Goal: Check status: Check status

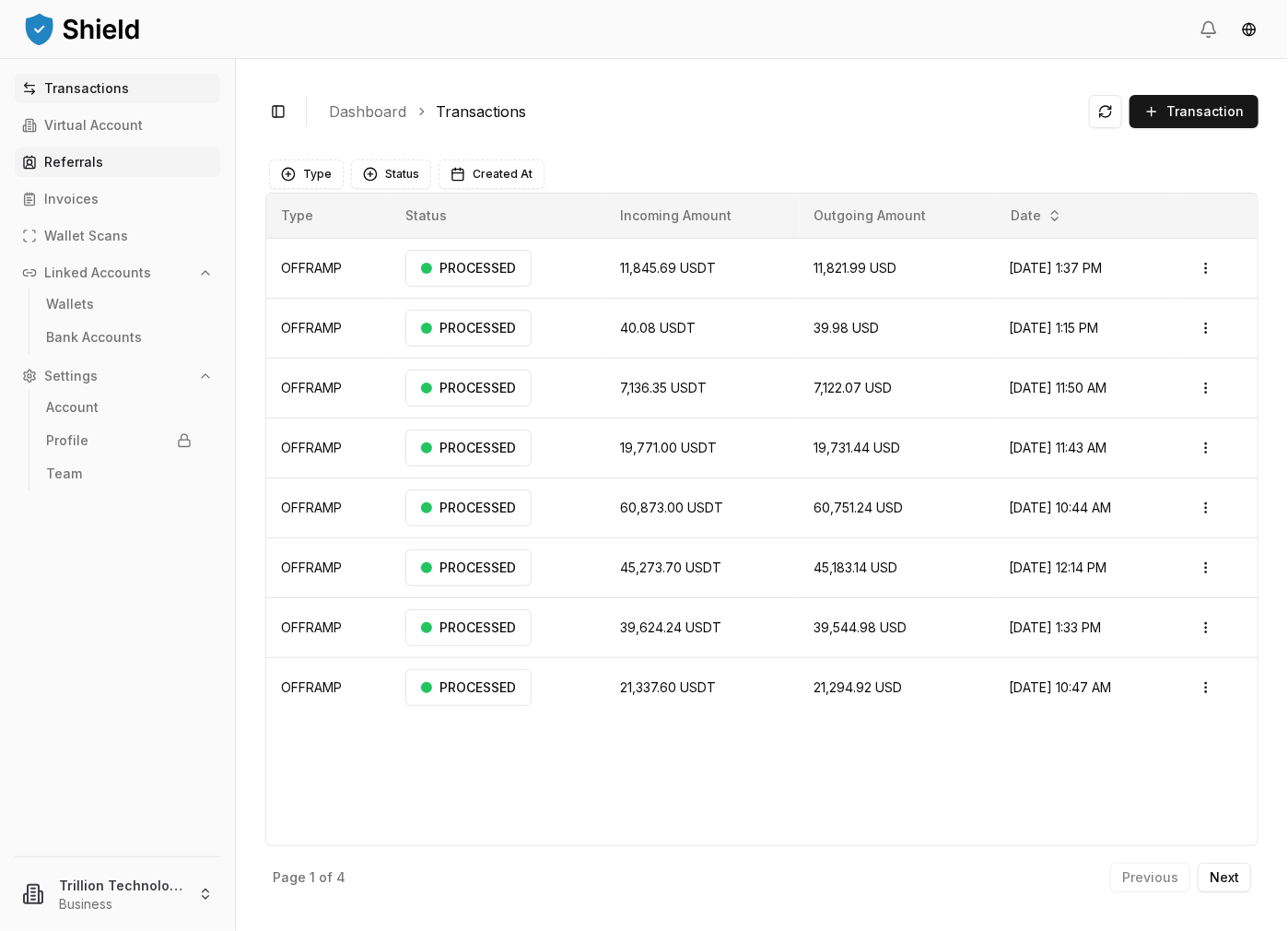
click at [120, 165] on link "Referrals" at bounding box center [117, 162] width 205 height 29
click at [93, 200] on p "Invoices" at bounding box center [72, 199] width 55 height 13
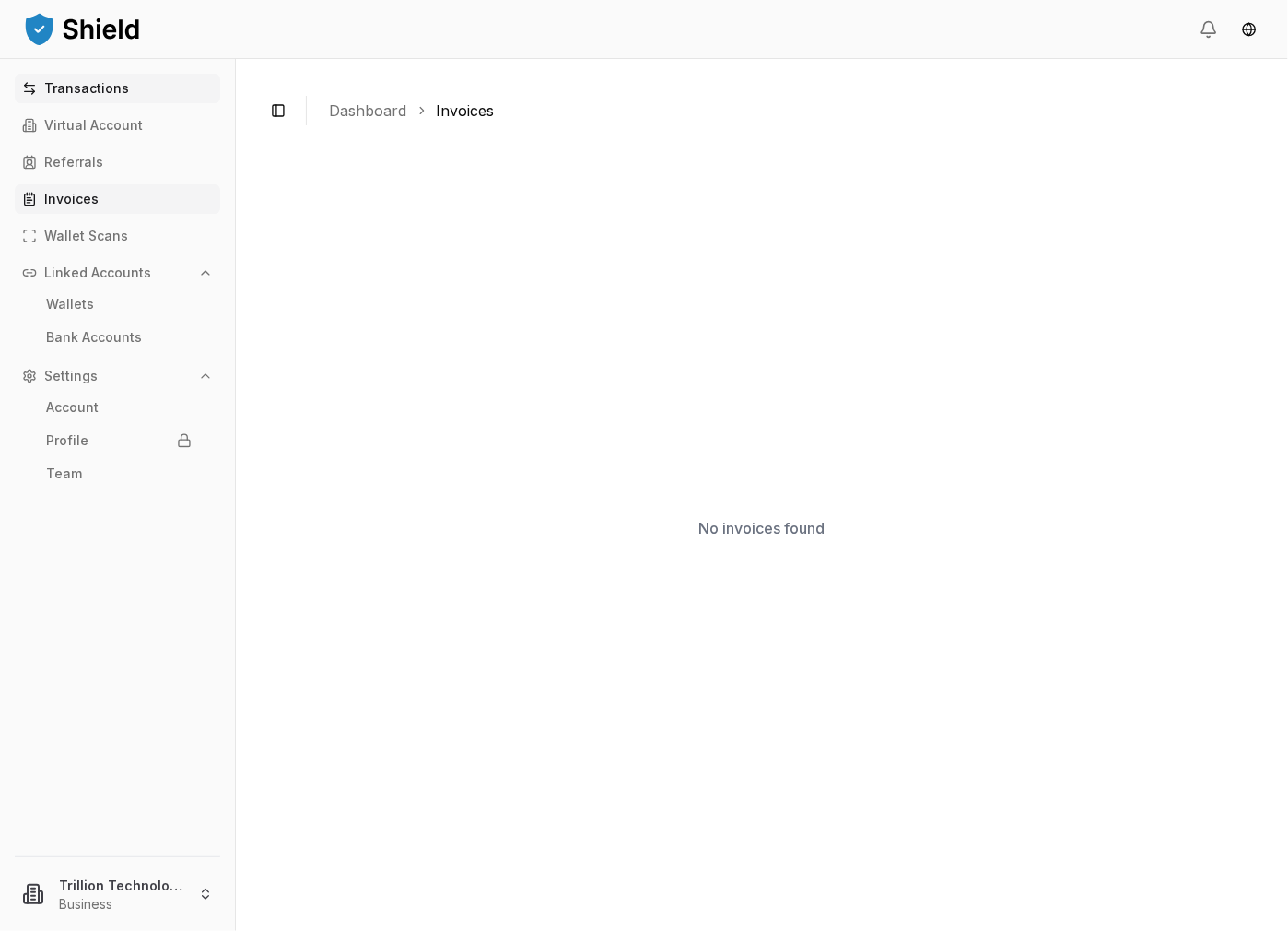
click at [106, 92] on p "Transactions" at bounding box center [87, 89] width 85 height 13
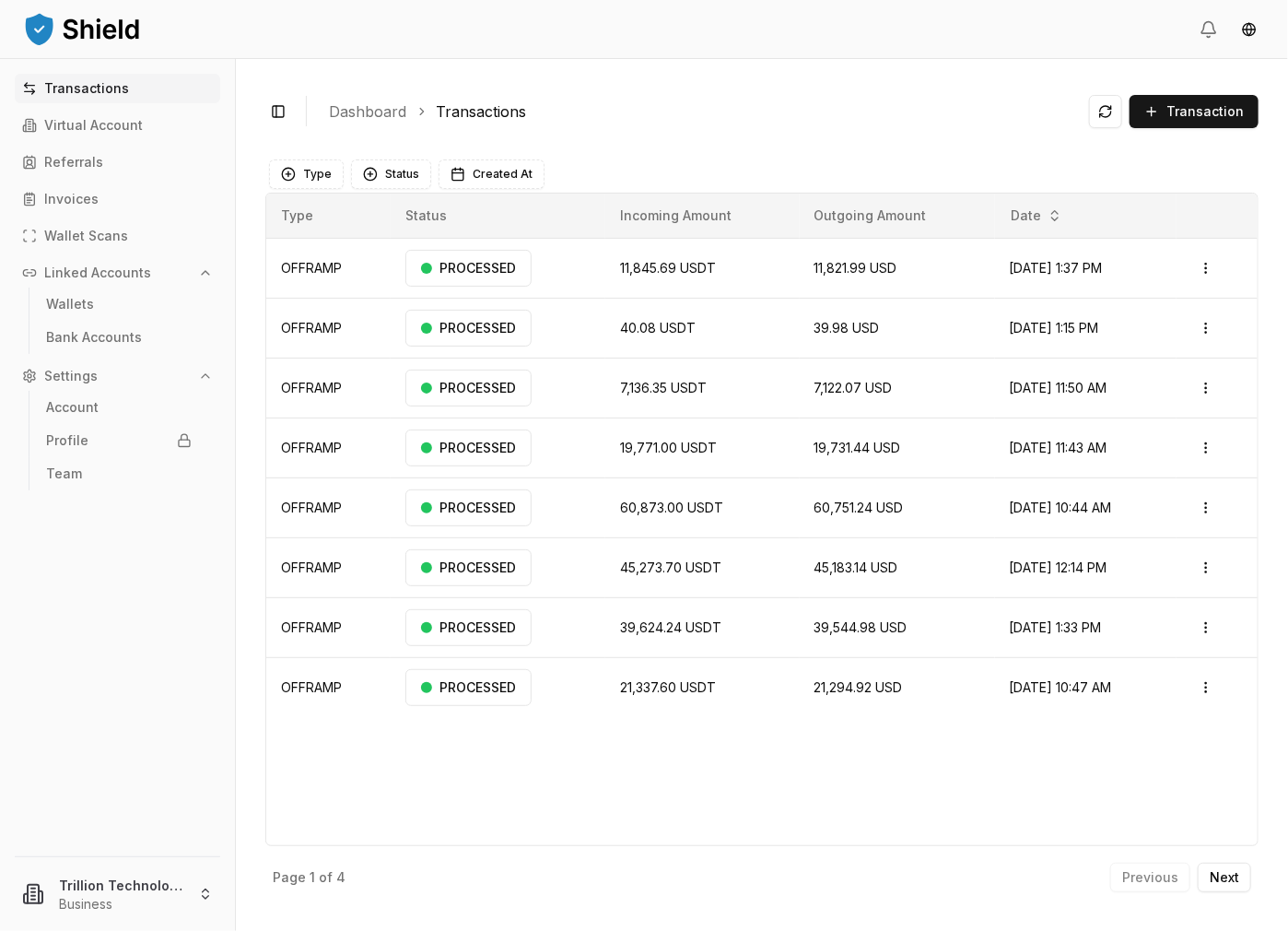
drag, startPoint x: 1102, startPoint y: 108, endPoint x: 1079, endPoint y: 120, distance: 25.9
click at [1102, 108] on button at bounding box center [1105, 111] width 33 height 33
click at [712, 275] on td "44,105.21 USDT" at bounding box center [703, 267] width 195 height 60
click at [1115, 112] on button at bounding box center [1105, 111] width 33 height 33
click at [446, 266] on div "RECEIVED" at bounding box center [461, 267] width 112 height 37
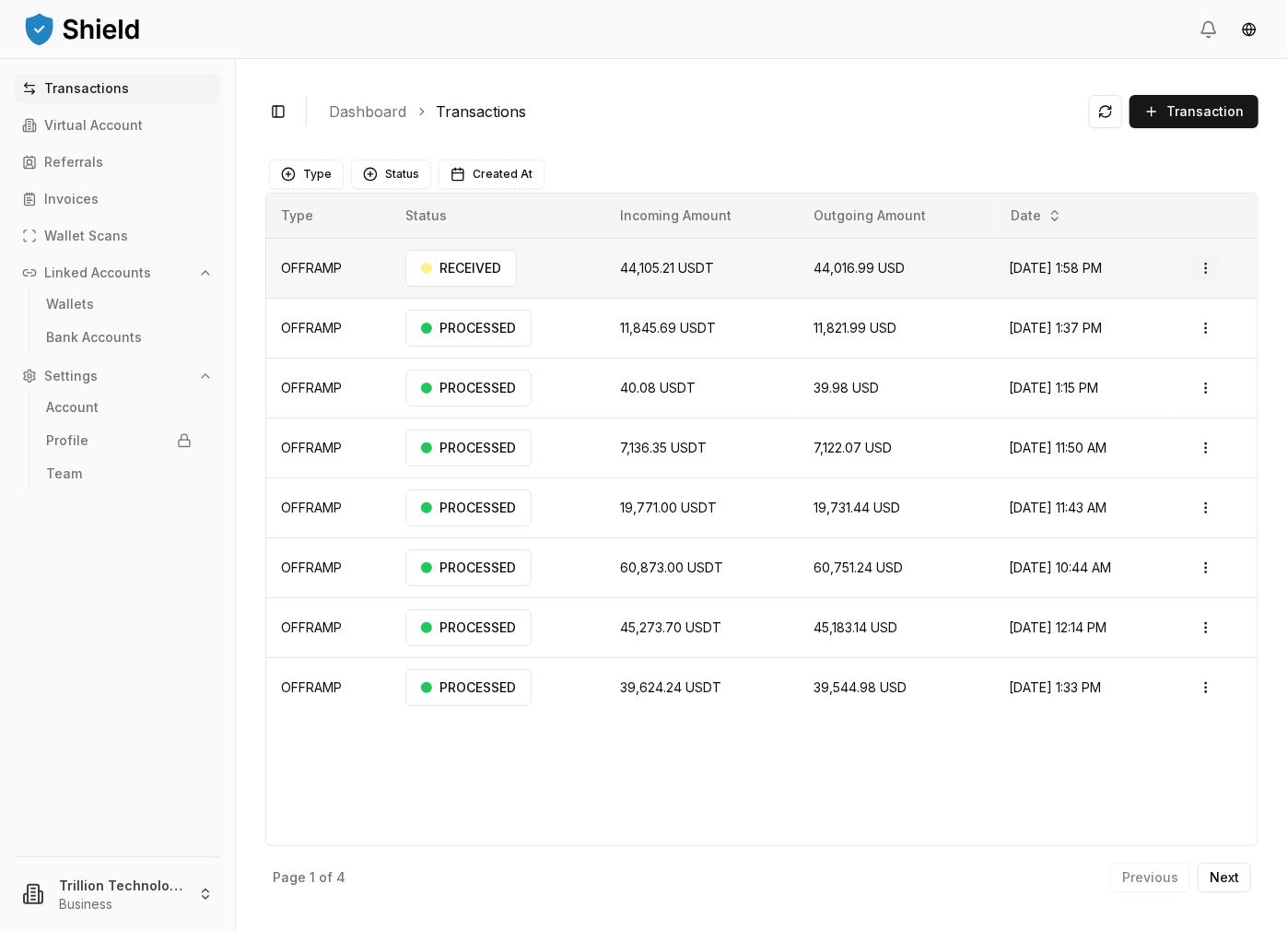
click at [1203, 267] on html "Transactions Virtual Account Referrals Invoices Wallet Scans Linked Accounts Wa…" at bounding box center [644, 465] width 1288 height 931
click at [1187, 340] on p "View Details" at bounding box center [1182, 340] width 68 height 11
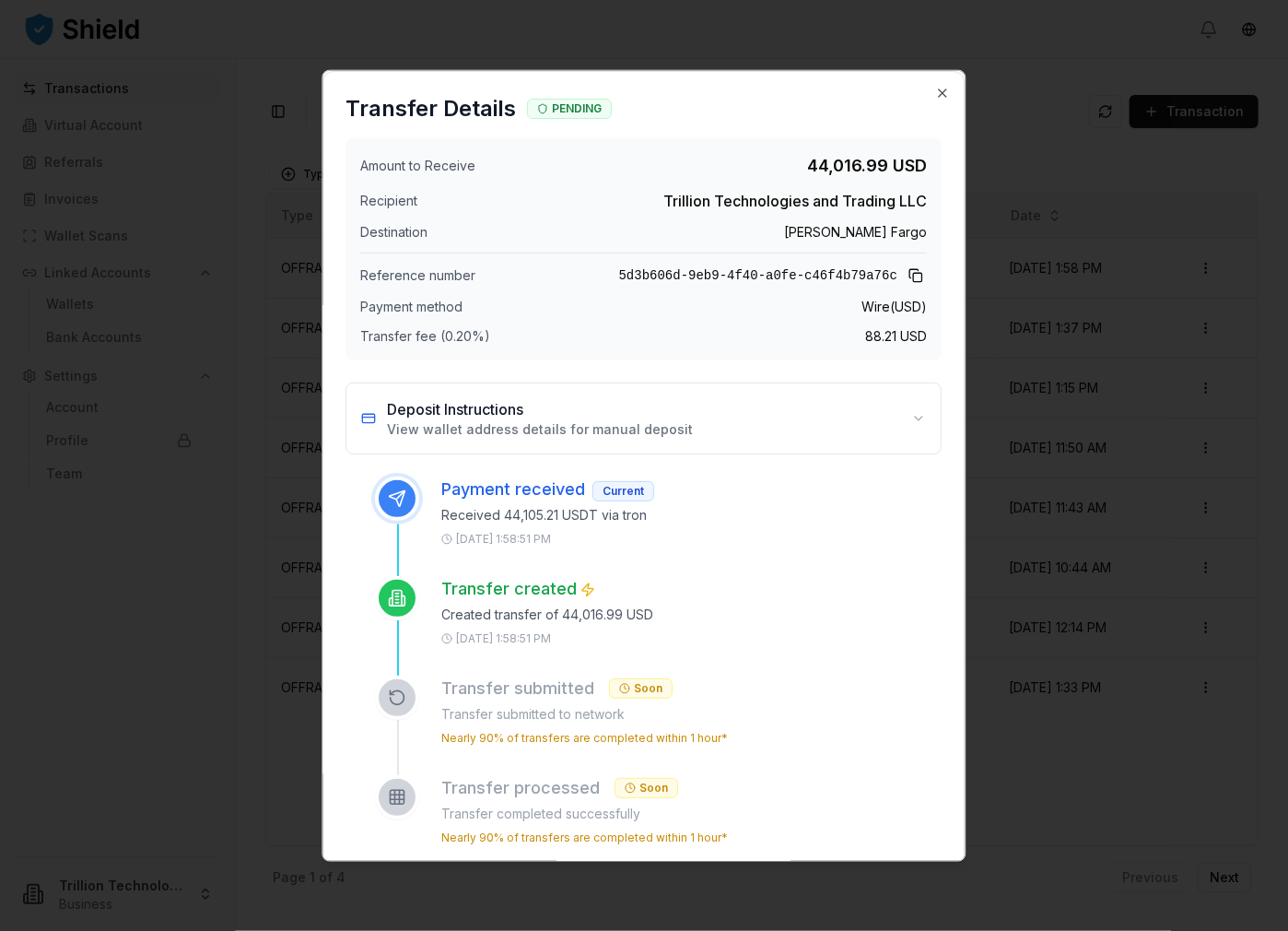
click at [920, 90] on div "Transfer Details PENDING" at bounding box center [644, 105] width 641 height 66
click at [939, 90] on icon "button" at bounding box center [943, 94] width 8 height 8
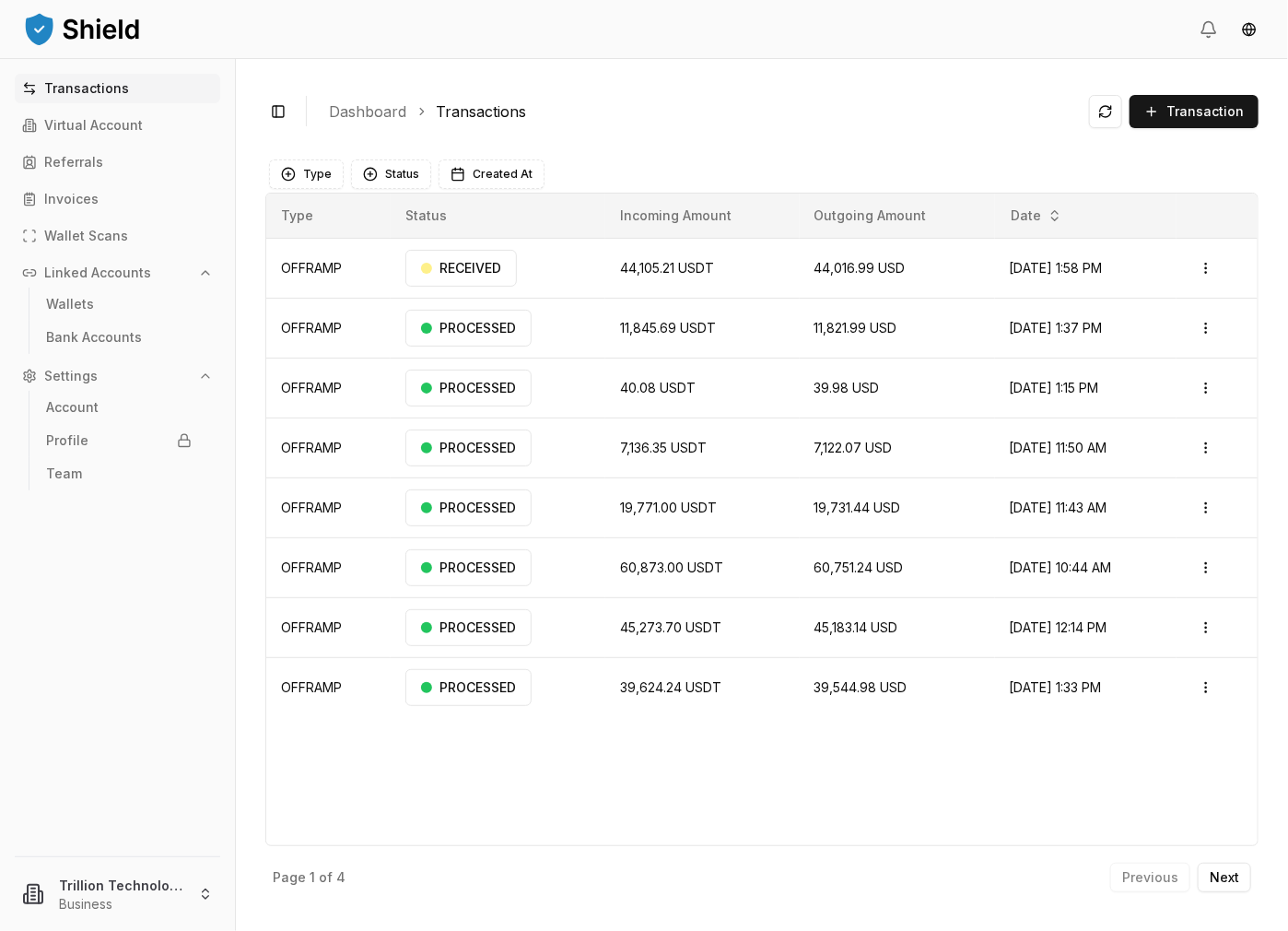
click at [483, 100] on link "Transactions" at bounding box center [481, 111] width 91 height 22
copy link "Transactions"
click at [1110, 112] on button at bounding box center [1105, 111] width 33 height 33
click at [1108, 109] on button at bounding box center [1105, 111] width 33 height 33
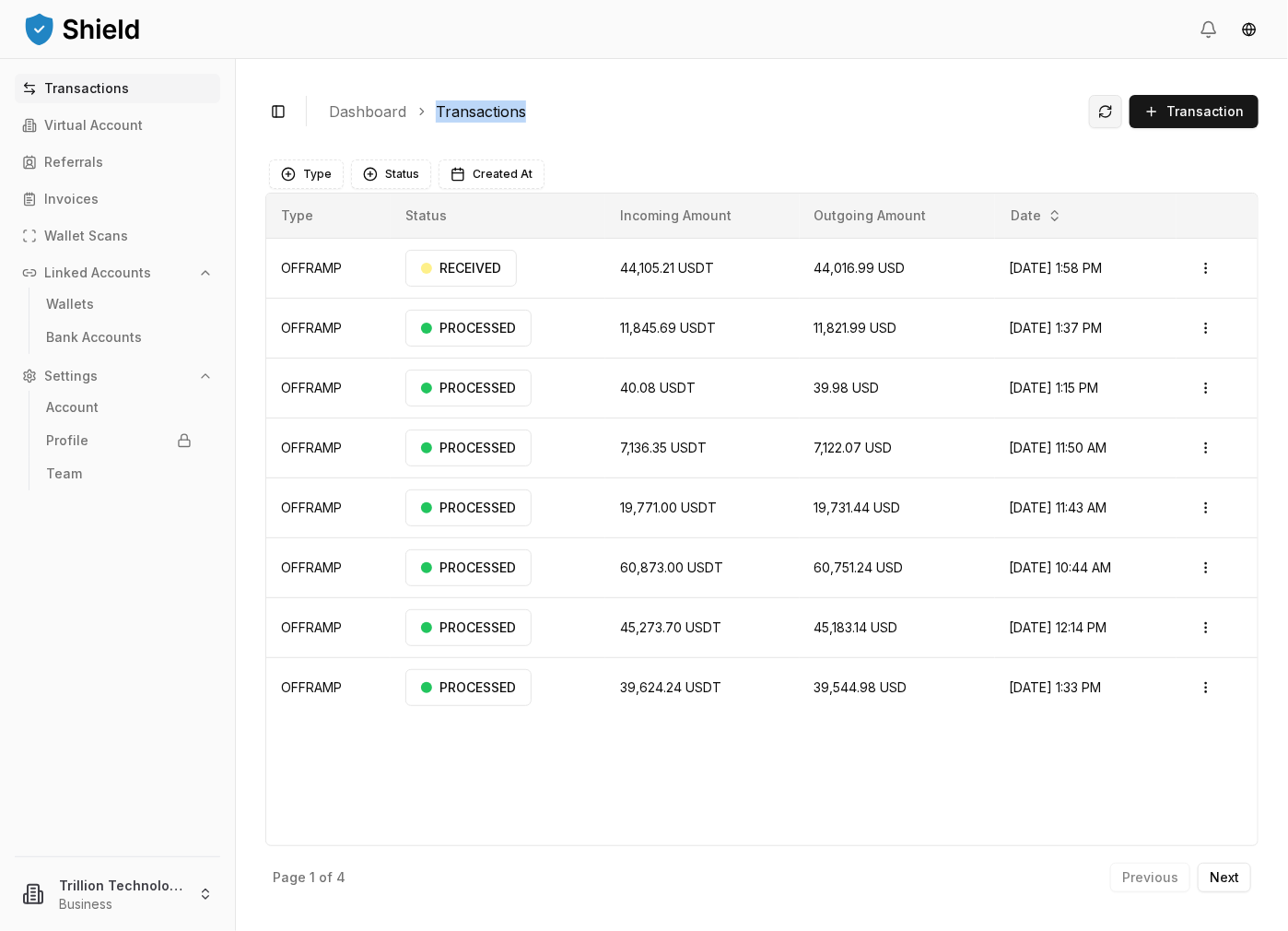
click at [1113, 118] on button at bounding box center [1105, 111] width 33 height 33
click at [1113, 113] on button at bounding box center [1105, 111] width 33 height 33
click at [1113, 110] on button at bounding box center [1105, 111] width 33 height 33
click at [1105, 112] on button at bounding box center [1105, 111] width 33 height 33
click at [1107, 113] on button at bounding box center [1105, 111] width 33 height 33
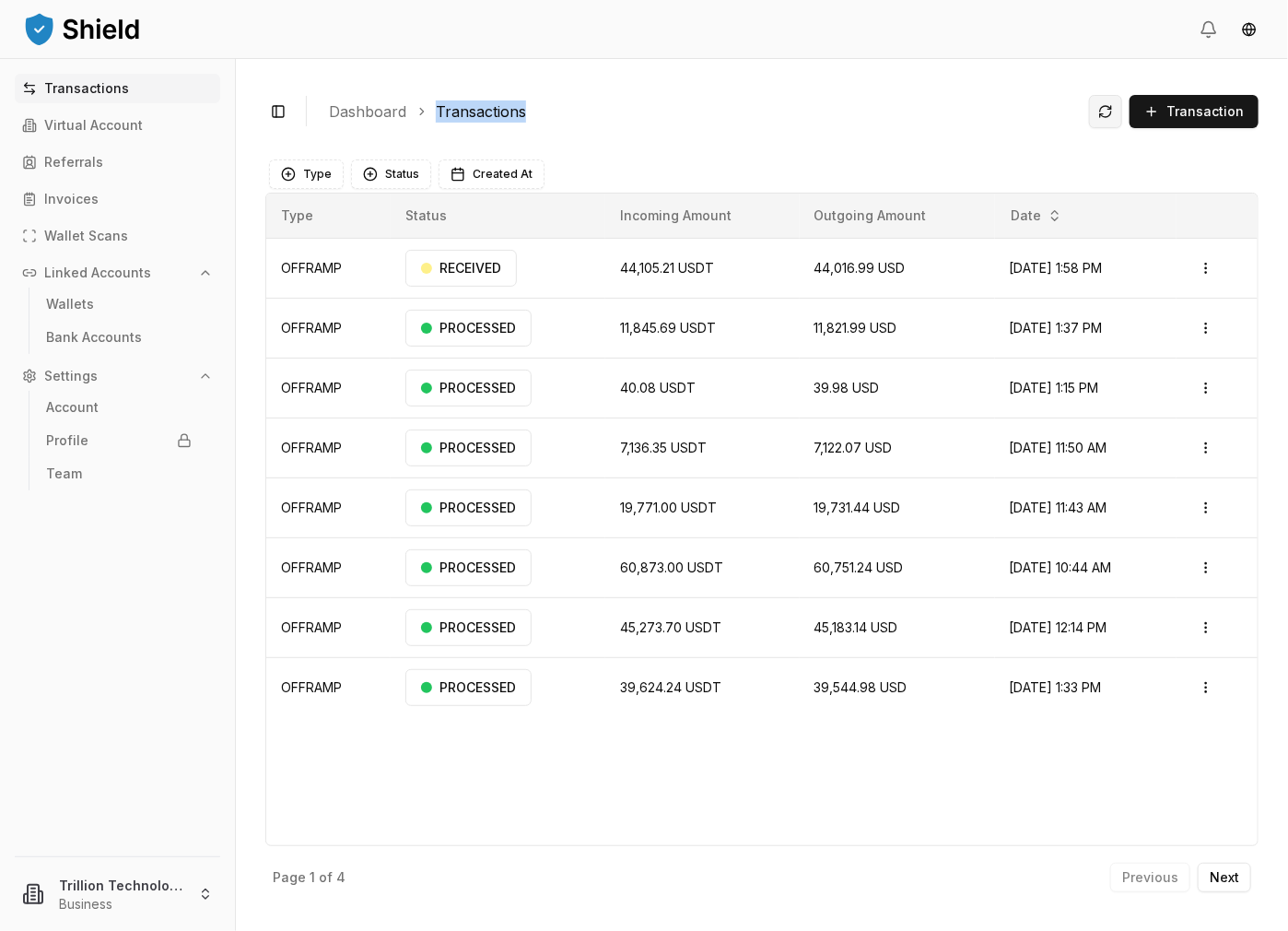
click at [1109, 114] on button at bounding box center [1105, 111] width 33 height 33
click at [1109, 109] on button at bounding box center [1105, 111] width 33 height 33
click at [1104, 112] on button at bounding box center [1105, 111] width 33 height 33
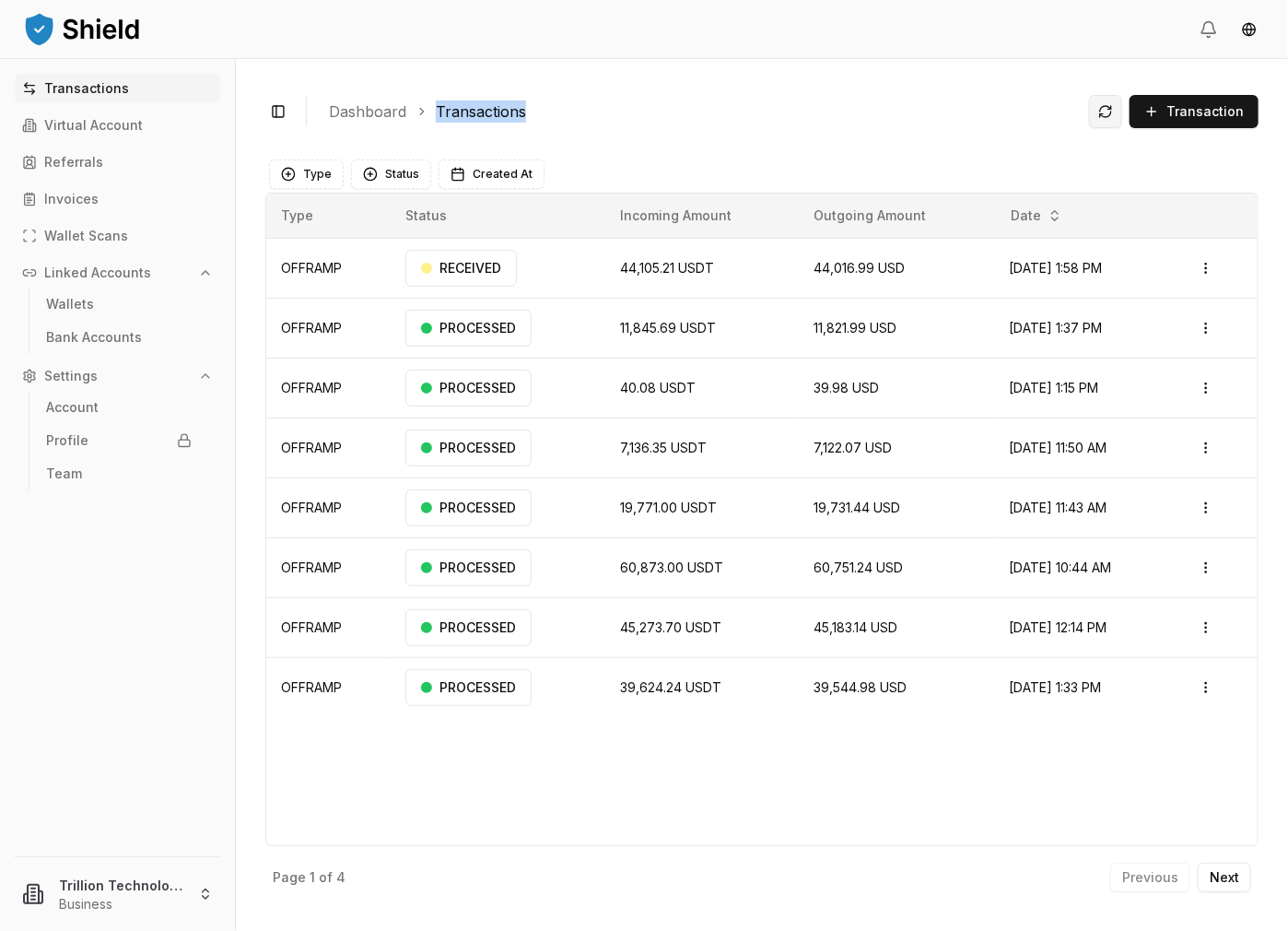
click at [1104, 112] on button at bounding box center [1105, 111] width 33 height 33
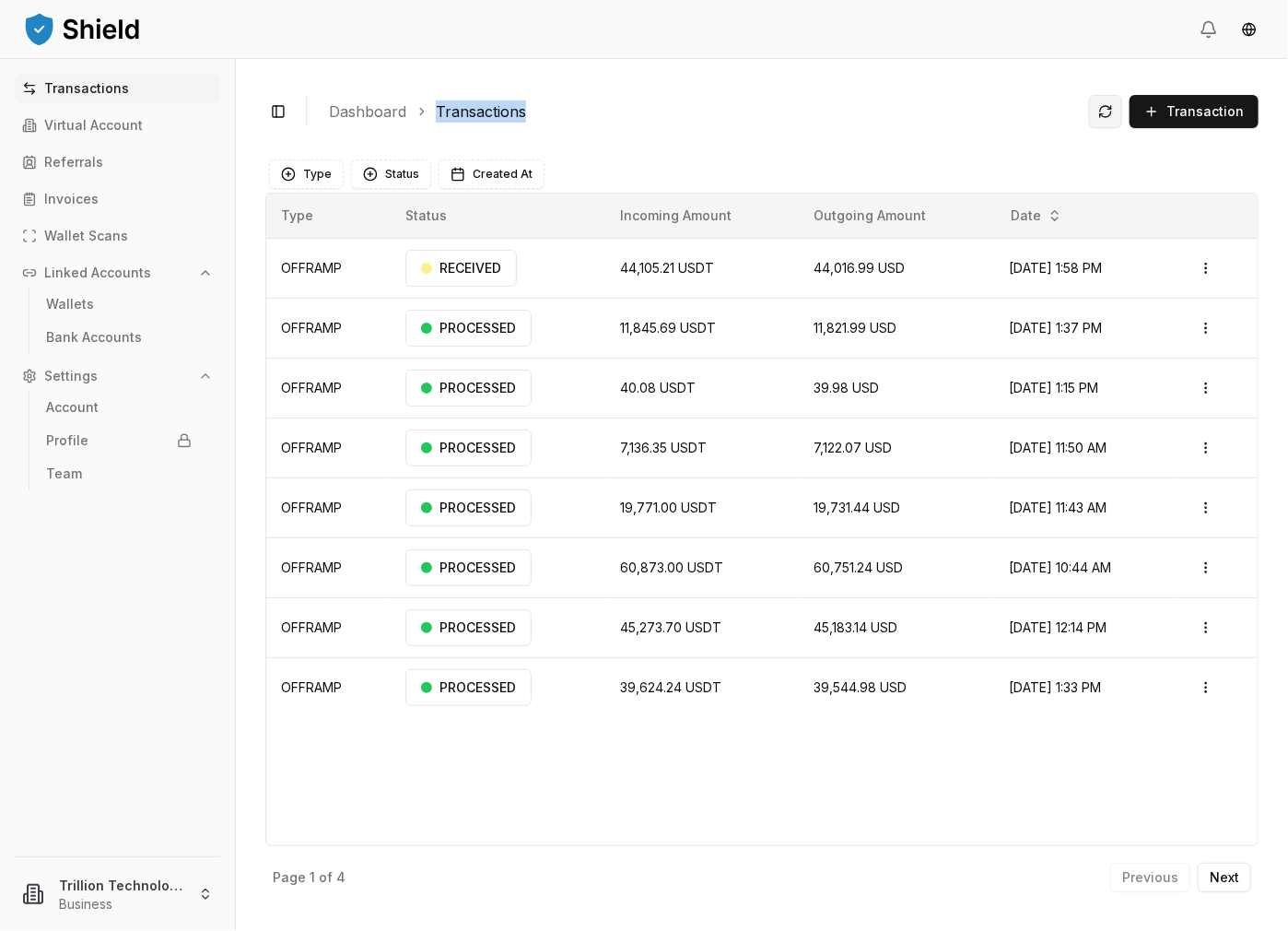
click at [1104, 112] on button at bounding box center [1105, 111] width 33 height 33
click at [1113, 110] on button at bounding box center [1105, 111] width 33 height 33
click at [1106, 113] on button at bounding box center [1105, 111] width 33 height 33
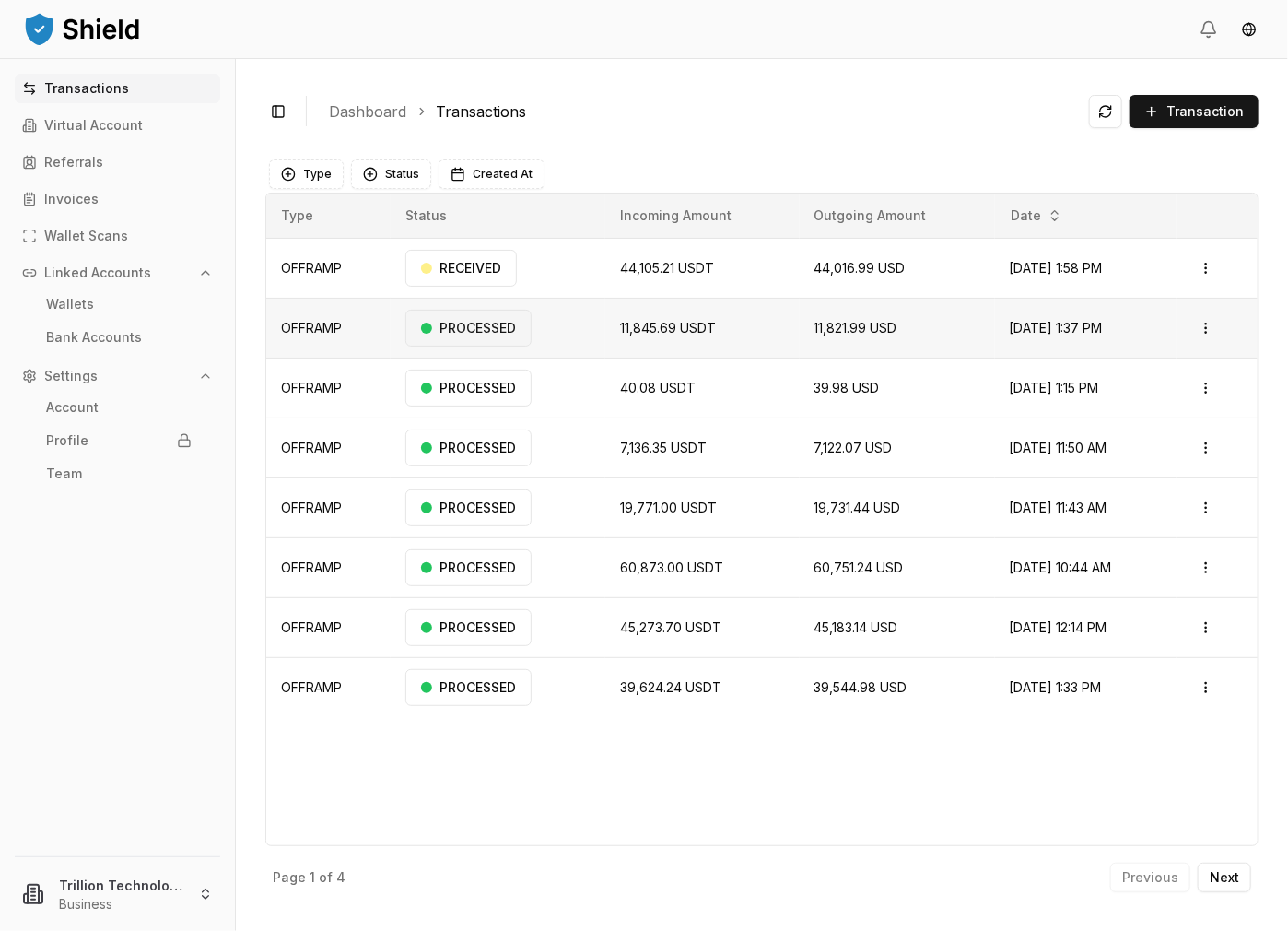
click at [490, 333] on div "PROCESSED" at bounding box center [469, 328] width 127 height 37
click at [482, 261] on div "RECEIVED" at bounding box center [461, 267] width 112 height 37
click at [1212, 268] on html "Transactions Virtual Account Referrals Invoices Wallet Scans Linked Accounts Wa…" at bounding box center [644, 465] width 1288 height 931
click at [1187, 342] on p "View Details" at bounding box center [1182, 340] width 68 height 11
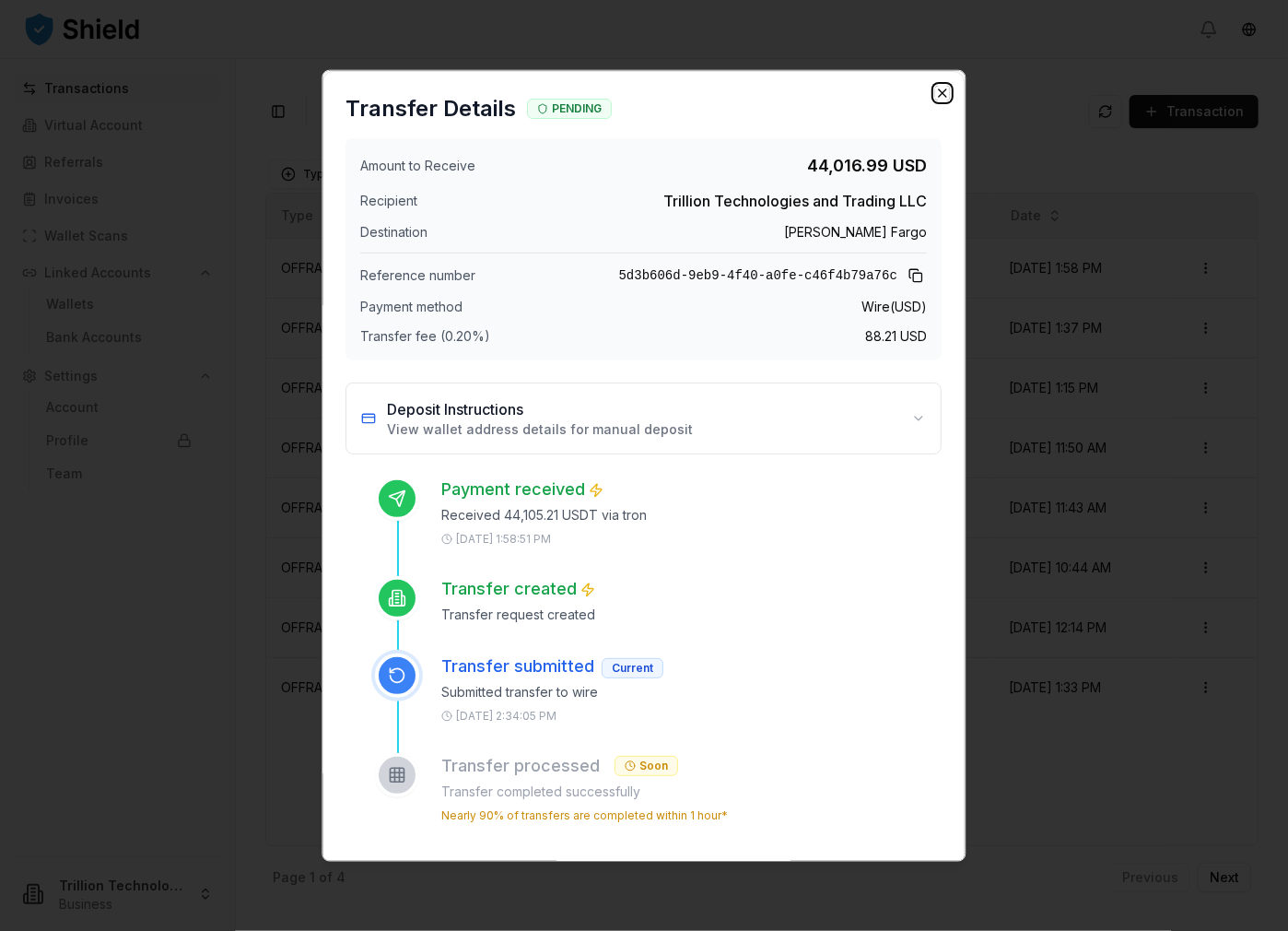
click at [936, 92] on icon "button" at bounding box center [944, 94] width 15 height 15
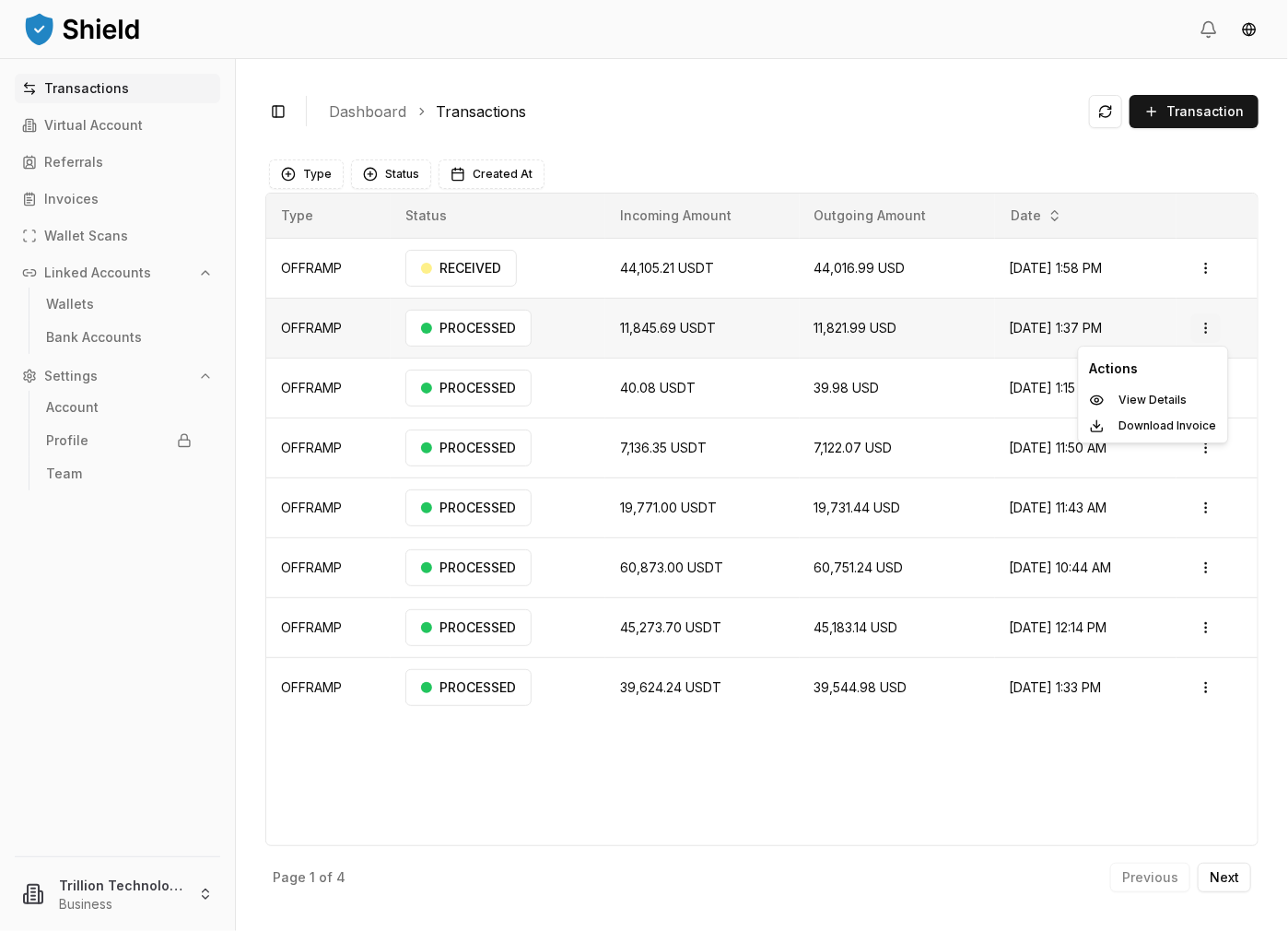
click at [1211, 328] on html "Transactions Virtual Account Referrals Invoices Wallet Scans Linked Accounts Wa…" at bounding box center [644, 465] width 1288 height 931
click at [1149, 396] on p "View Details" at bounding box center [1154, 400] width 68 height 11
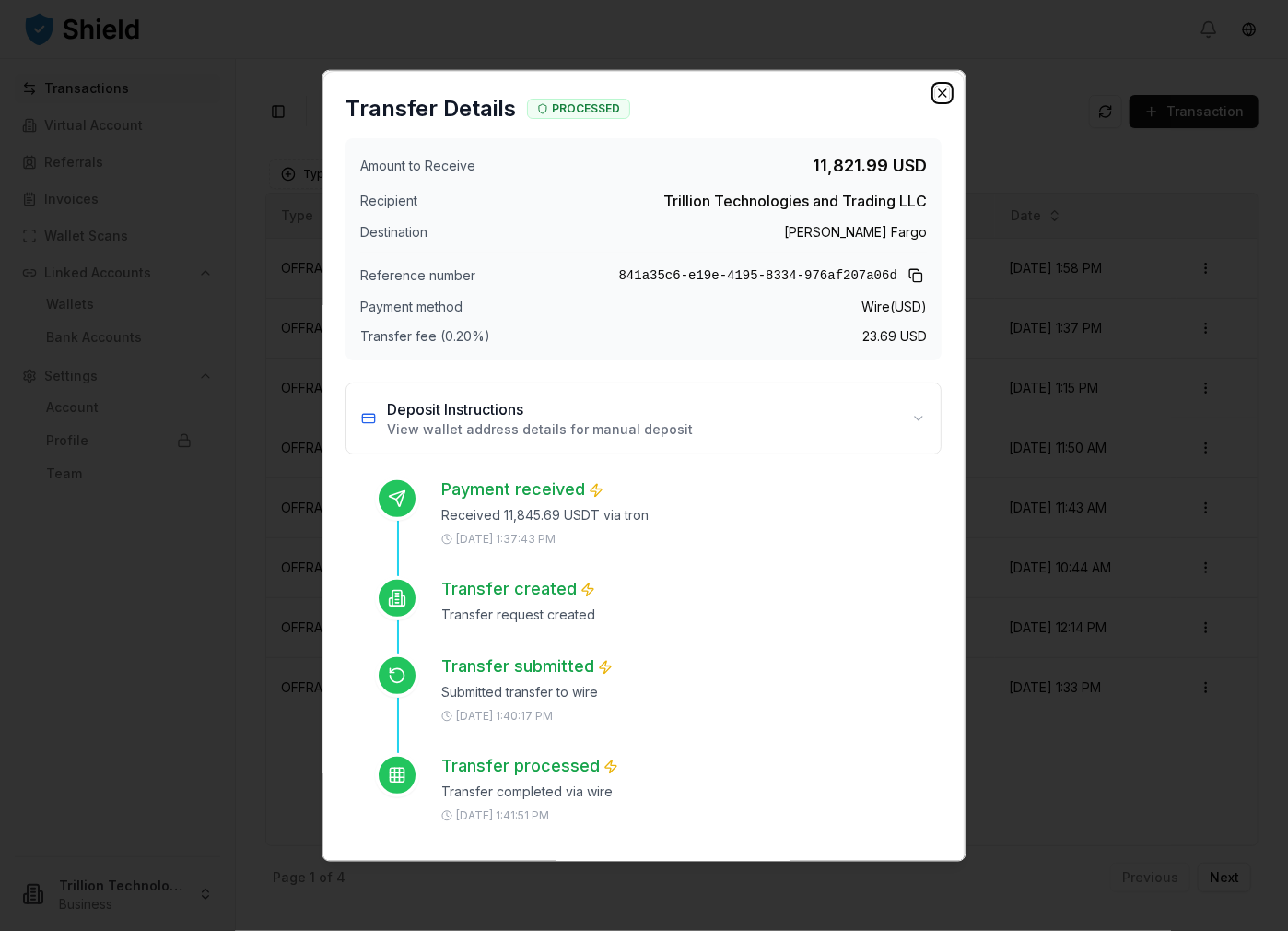
click at [936, 92] on icon "button" at bounding box center [944, 94] width 15 height 15
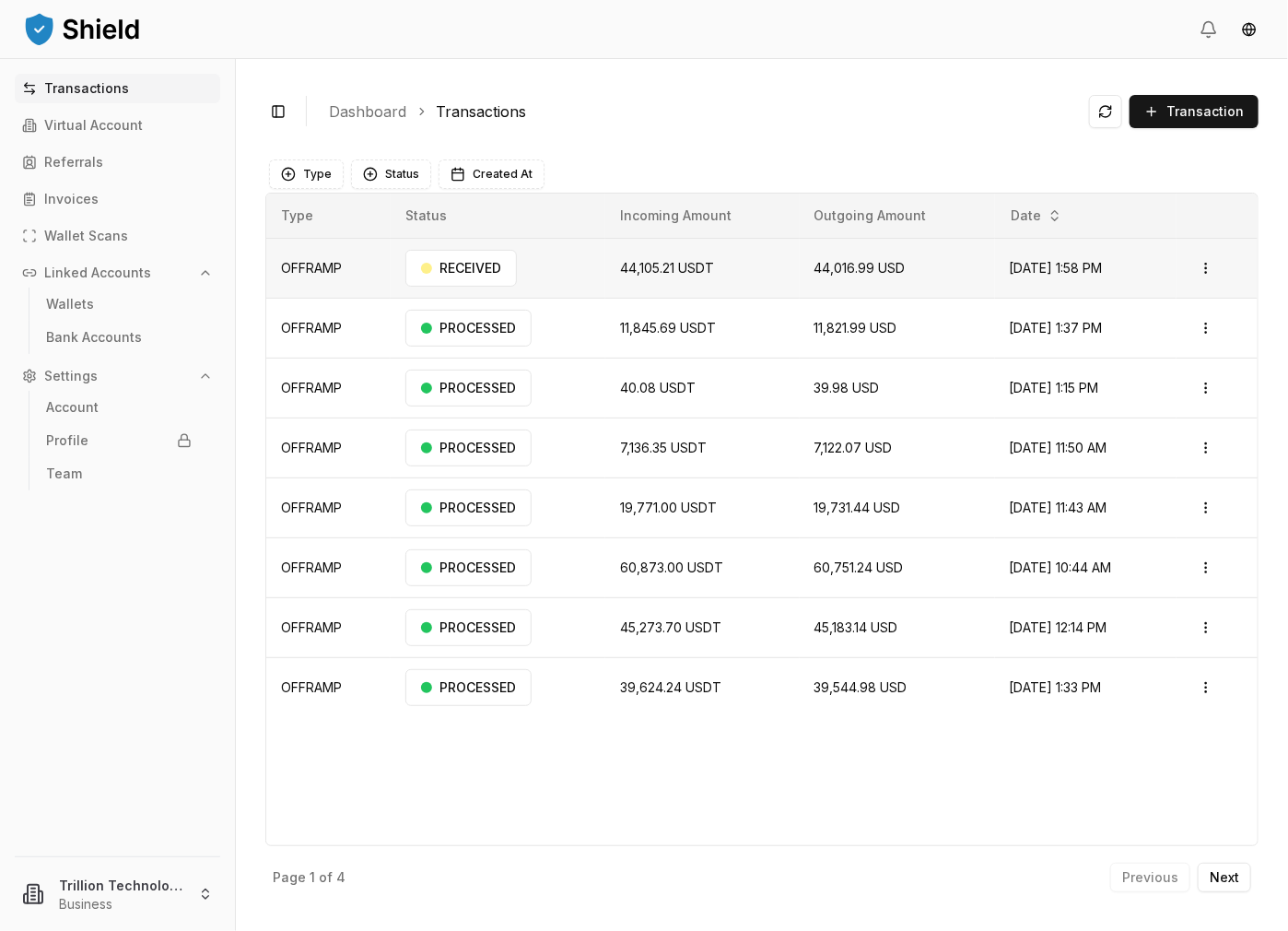
click at [909, 281] on td "44,016.99 USD" at bounding box center [897, 267] width 196 height 60
click at [1205, 267] on html "Transactions Virtual Account Referrals Invoices Wallet Scans Linked Accounts Wa…" at bounding box center [644, 465] width 1288 height 931
click at [1158, 338] on p "View Details" at bounding box center [1182, 340] width 68 height 11
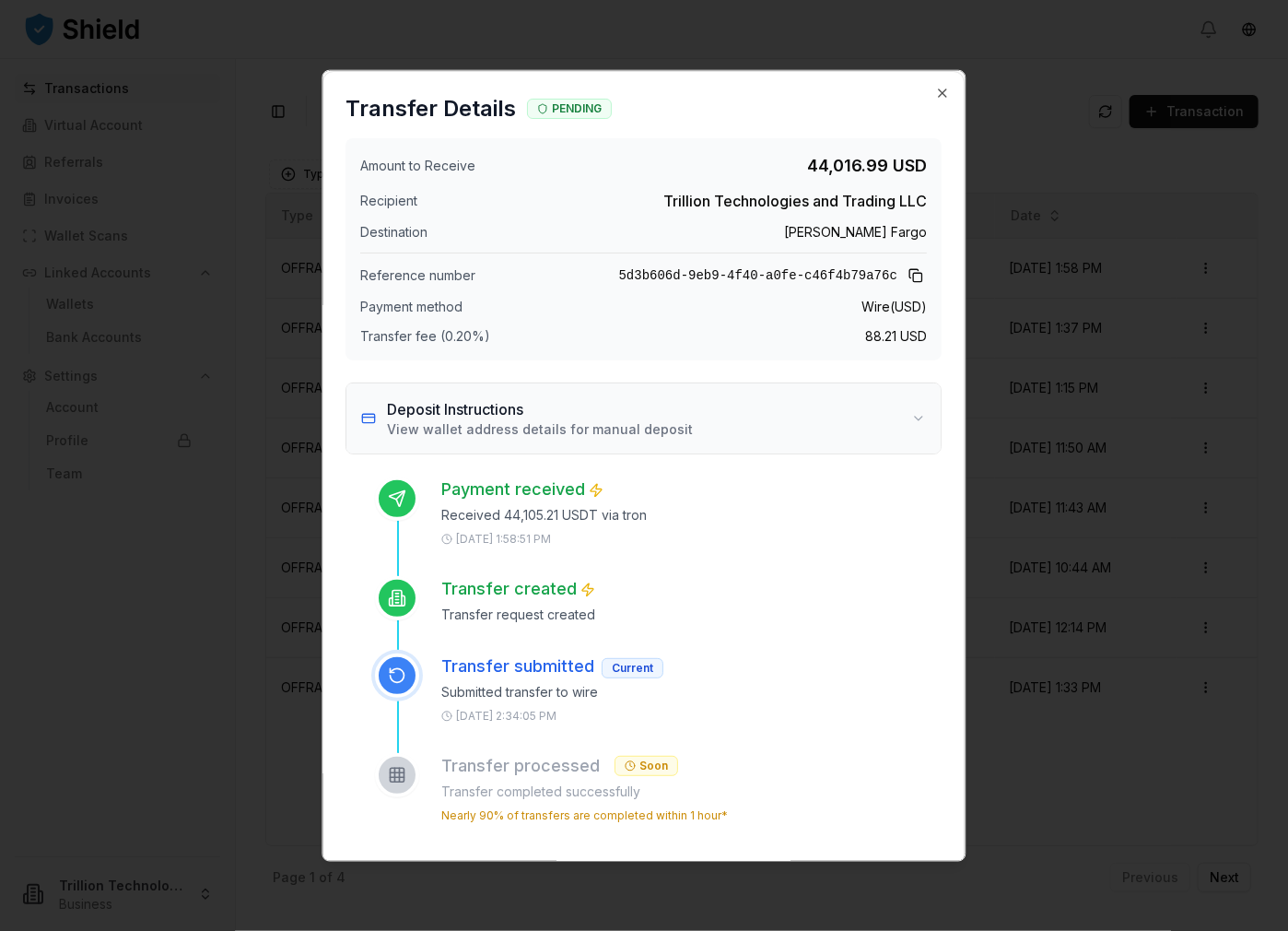
click at [808, 432] on button "Deposit Instructions View wallet address details for manual deposit" at bounding box center [644, 419] width 594 height 70
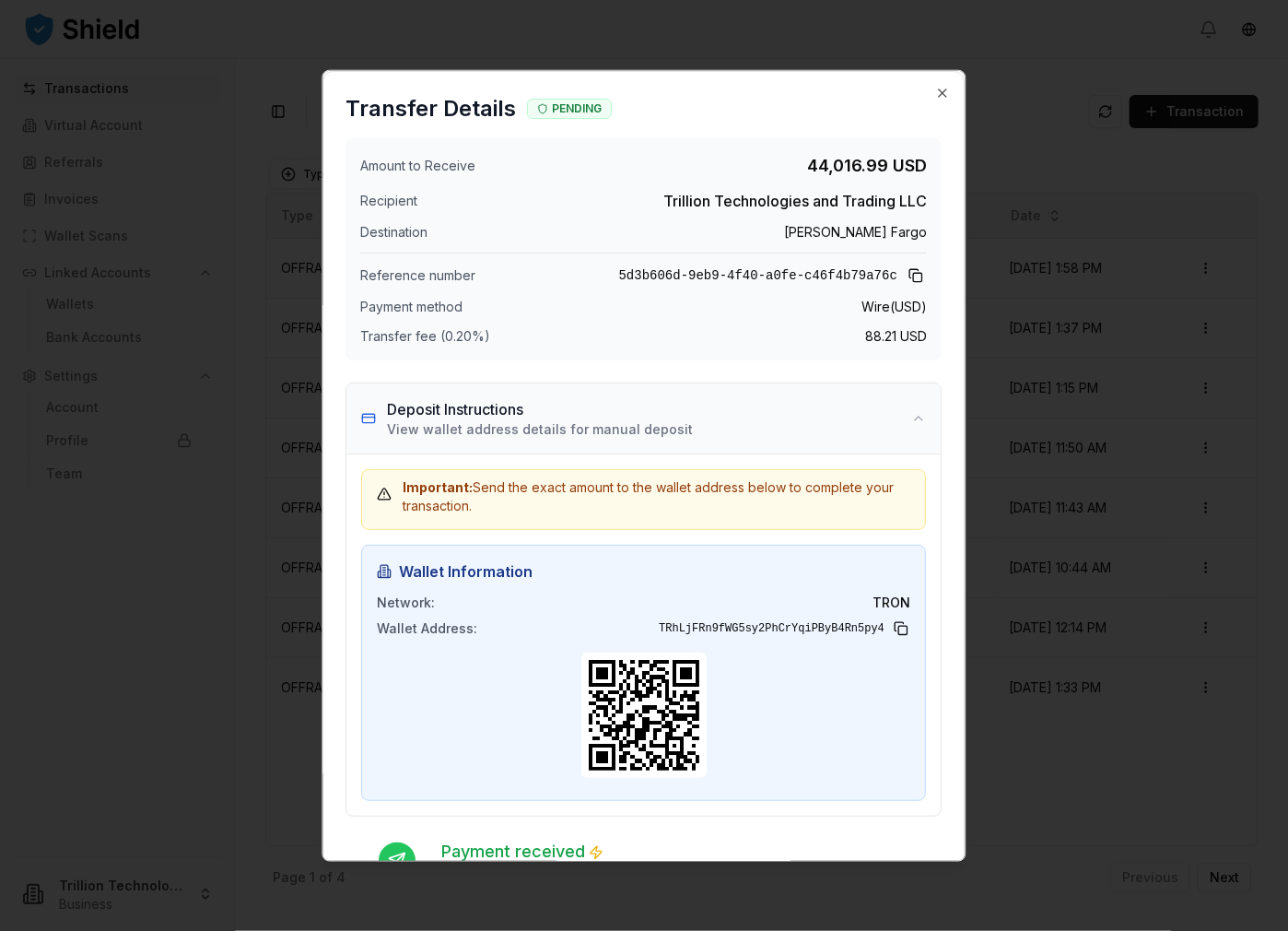
click at [808, 432] on button "Deposit Instructions View wallet address details for manual deposit" at bounding box center [644, 419] width 594 height 70
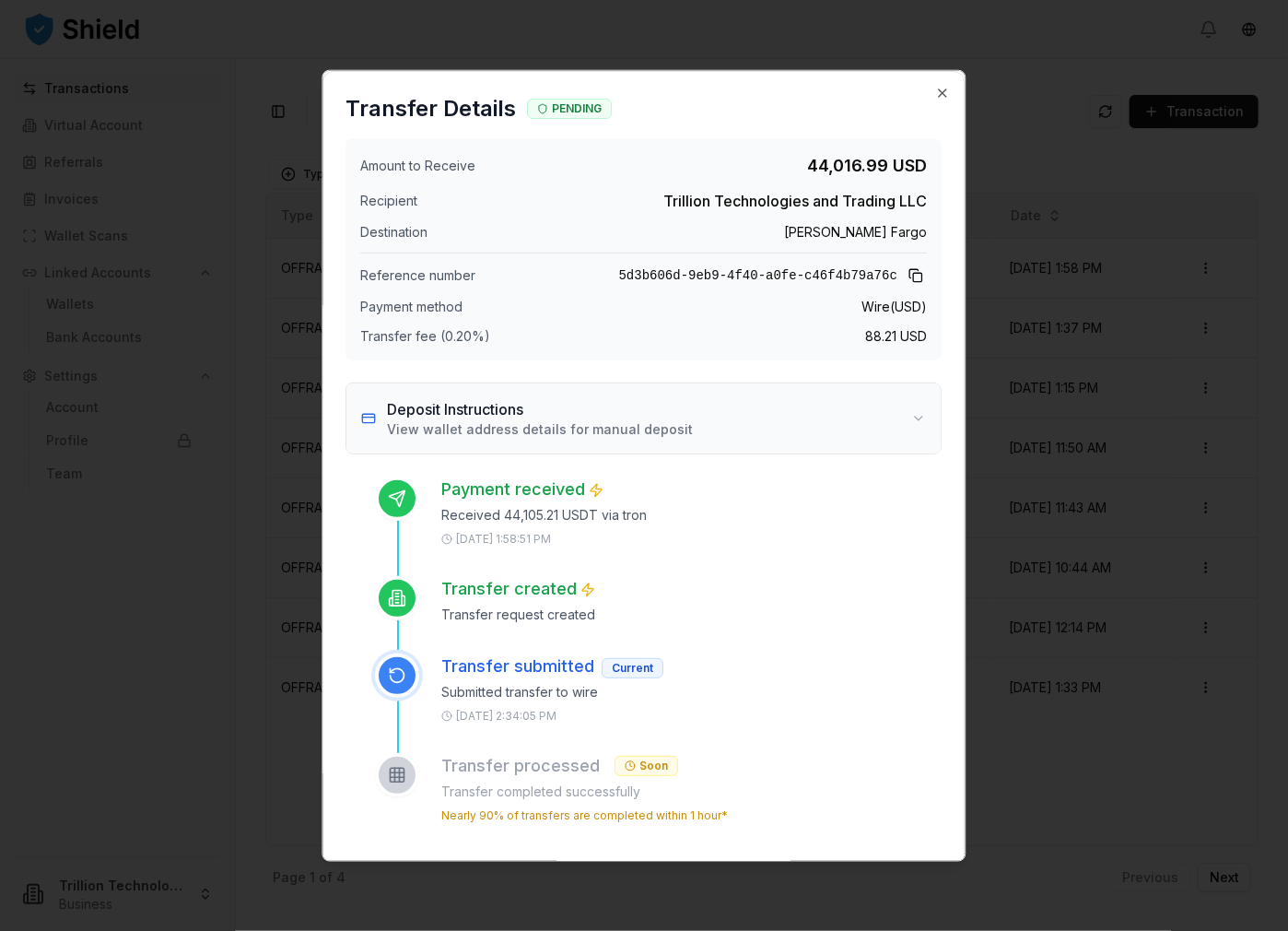
click at [752, 424] on button "Deposit Instructions View wallet address details for manual deposit" at bounding box center [644, 419] width 594 height 70
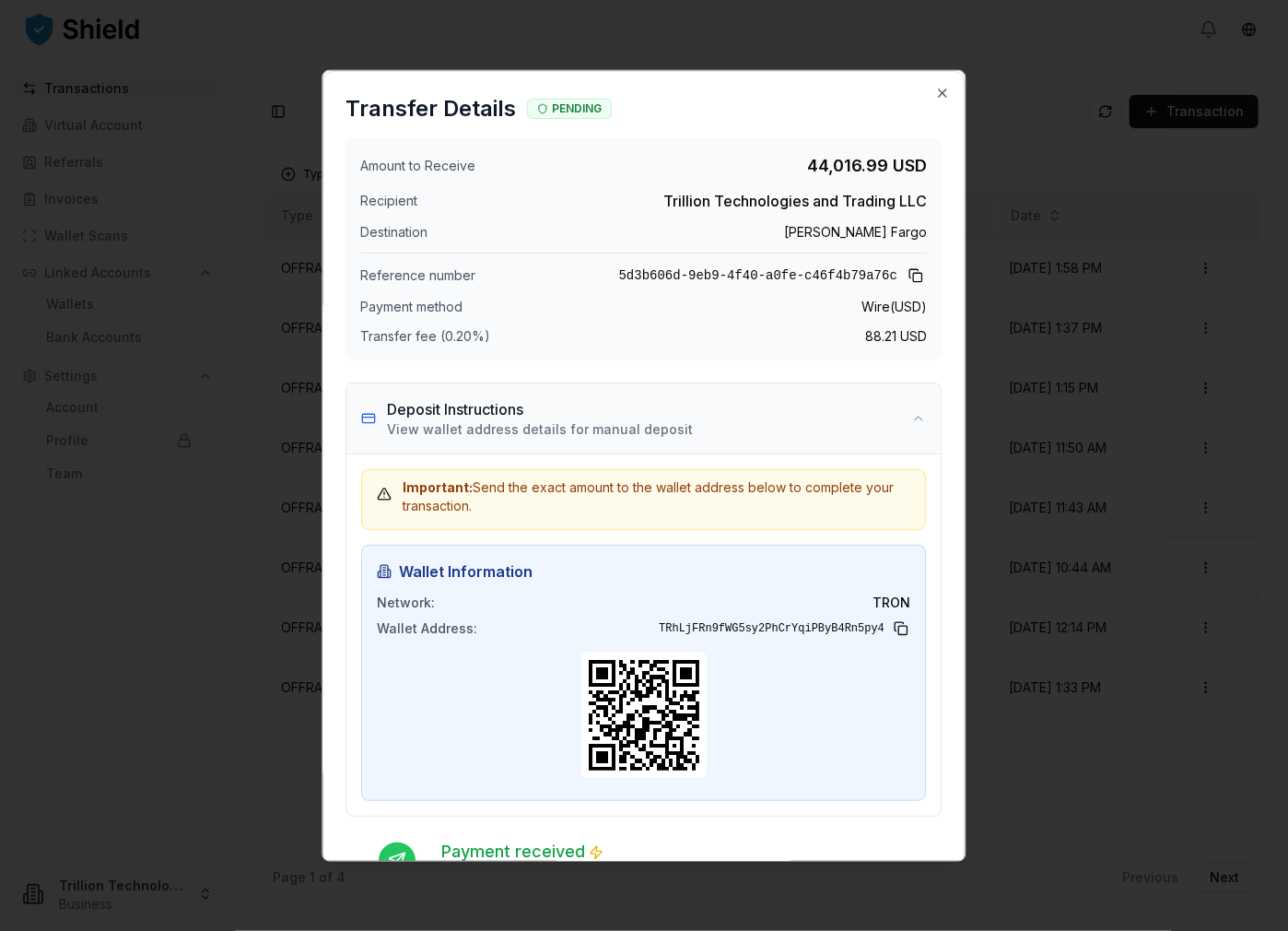
click at [671, 422] on p "View wallet address details for manual deposit" at bounding box center [541, 429] width 306 height 18
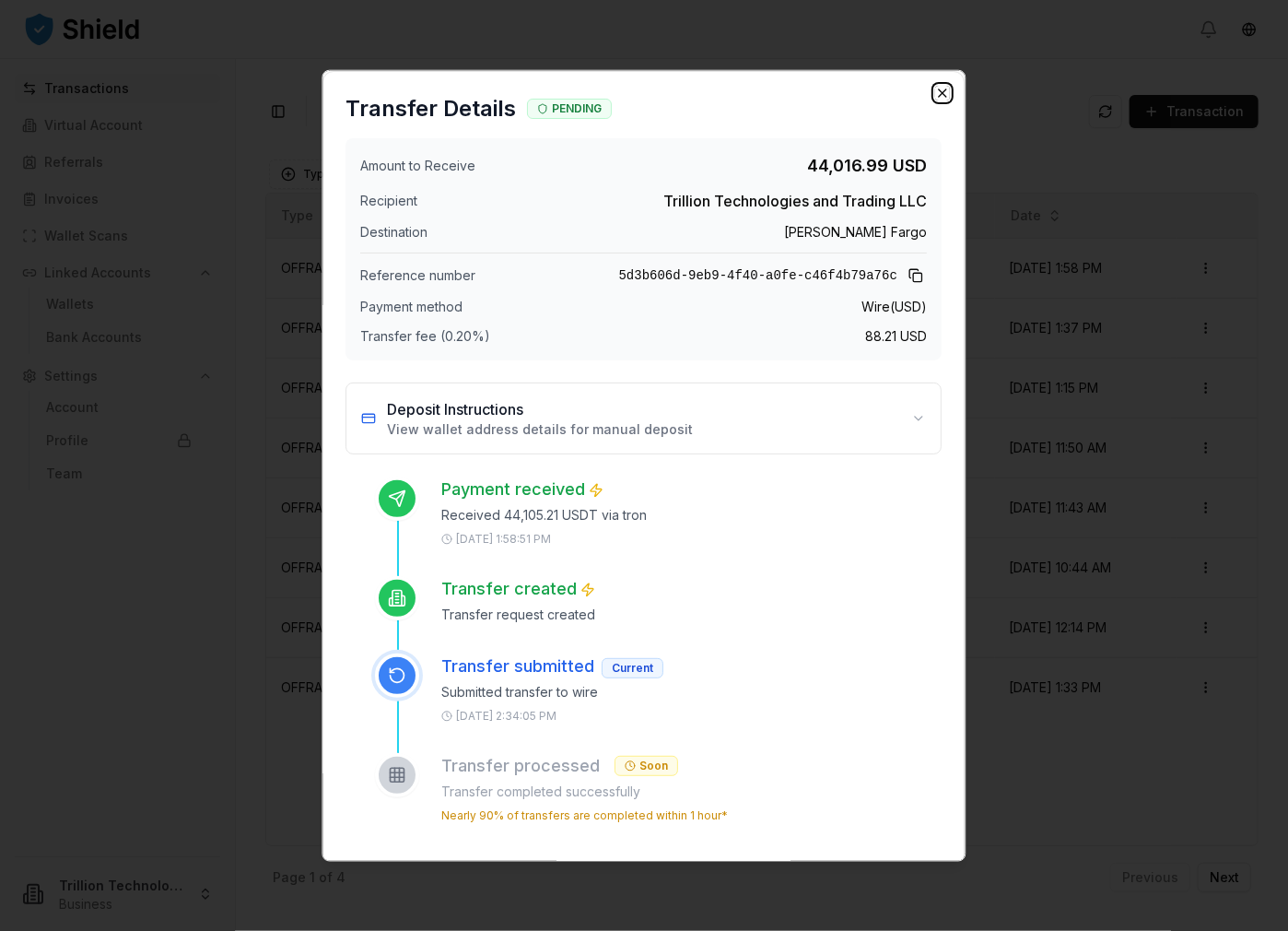
click at [936, 89] on icon "button" at bounding box center [944, 94] width 15 height 15
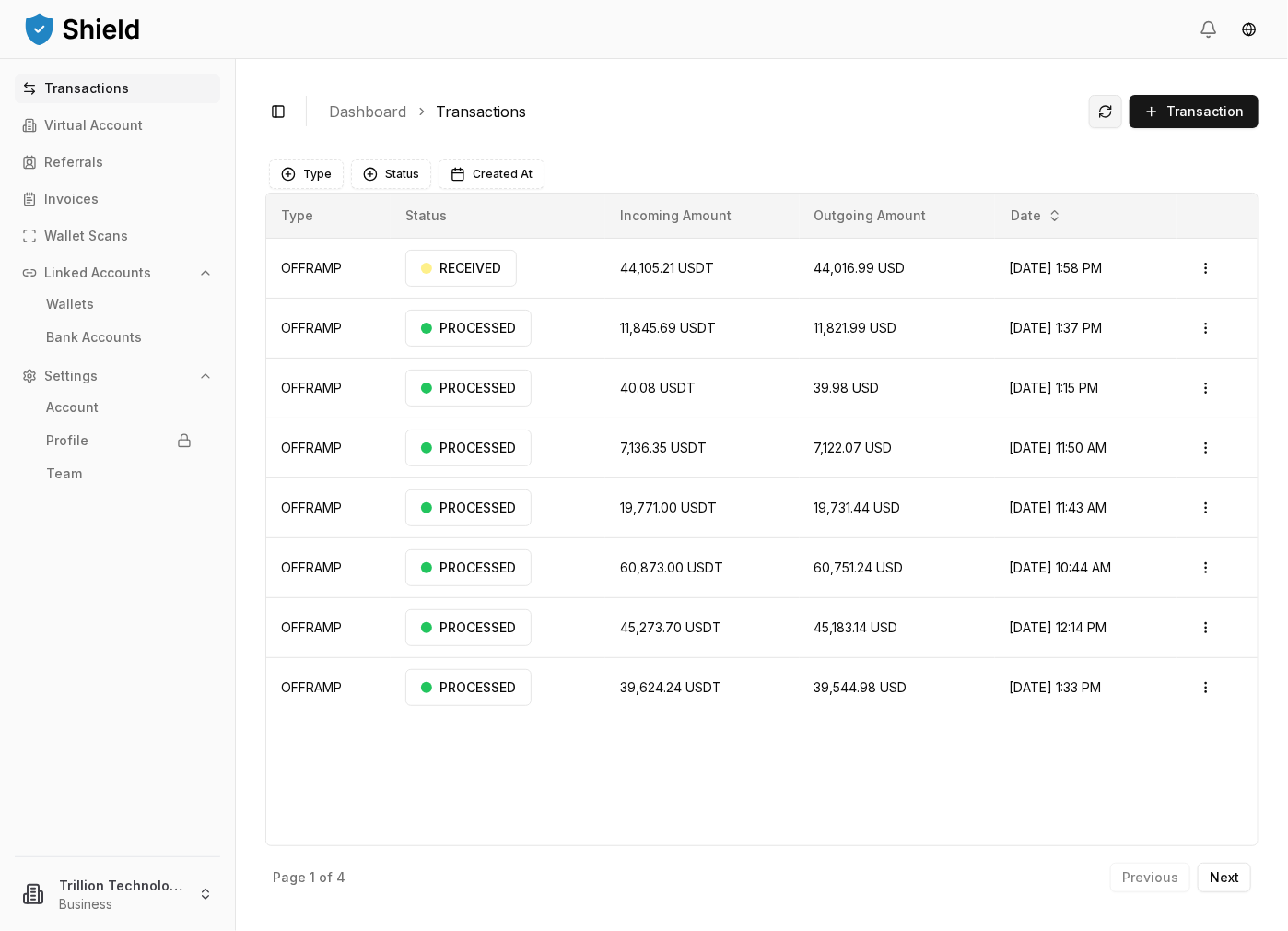
click at [1117, 102] on button at bounding box center [1105, 111] width 33 height 33
click at [1205, 263] on html "Transactions Virtual Account Referrals Invoices Wallet Scans Linked Accounts Wa…" at bounding box center [644, 465] width 1288 height 931
click at [1176, 335] on p "View Details" at bounding box center [1154, 340] width 68 height 11
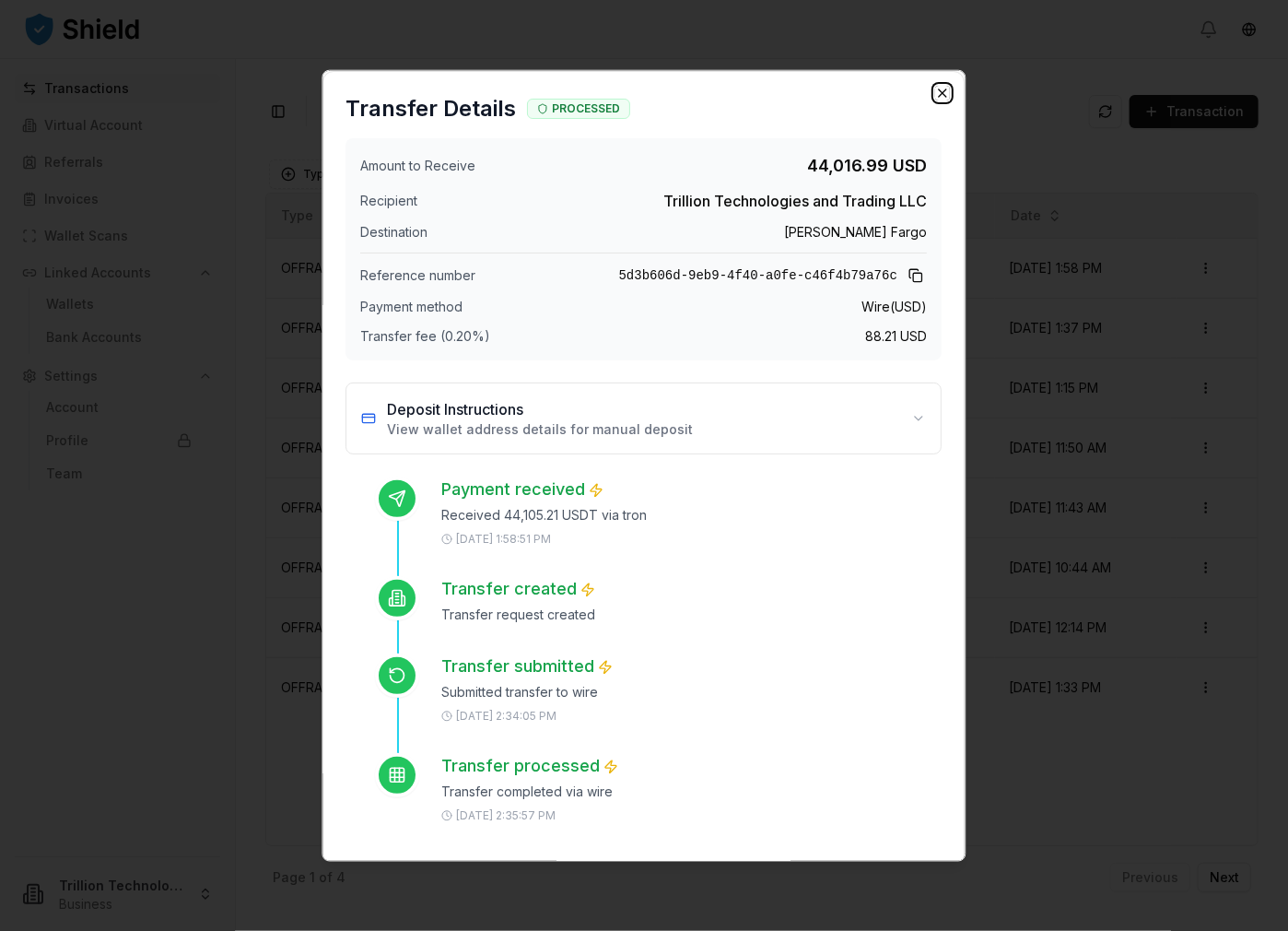
click at [936, 86] on icon "button" at bounding box center [944, 94] width 15 height 15
